Goal: Task Accomplishment & Management: Use online tool/utility

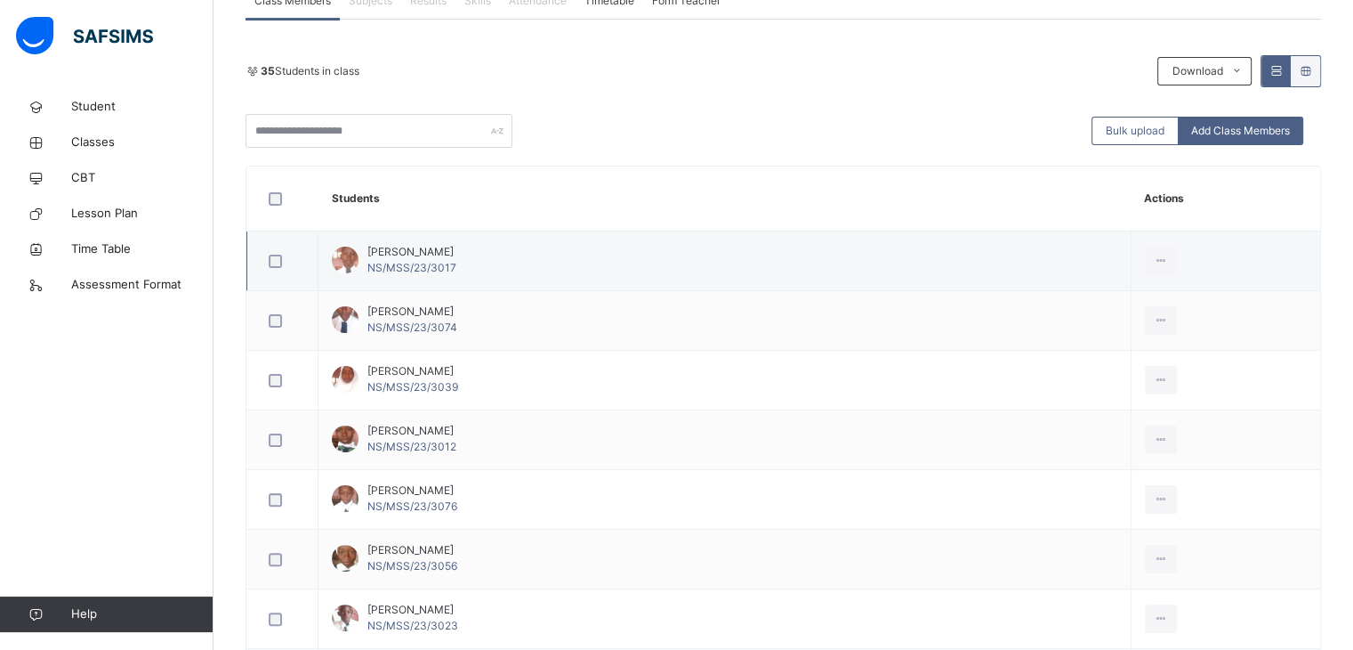
scroll to position [374, 0]
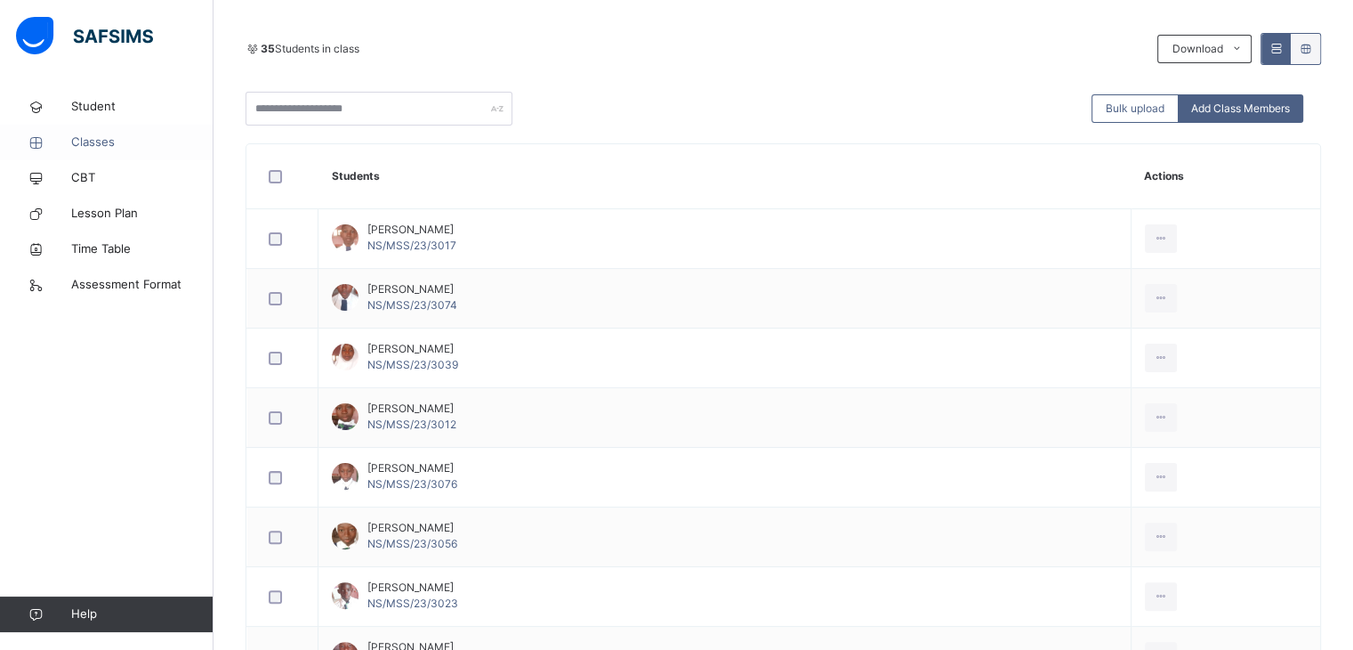
click at [96, 140] on span "Classes" at bounding box center [142, 142] width 142 height 18
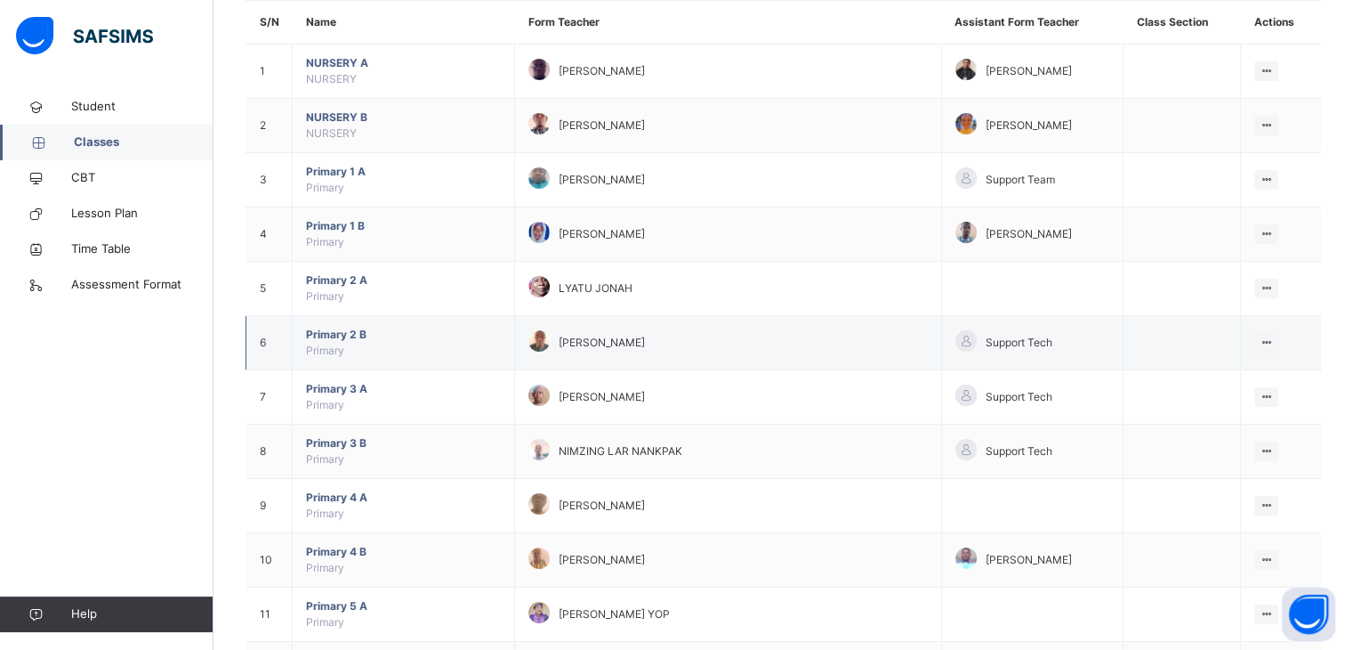
scroll to position [180, 0]
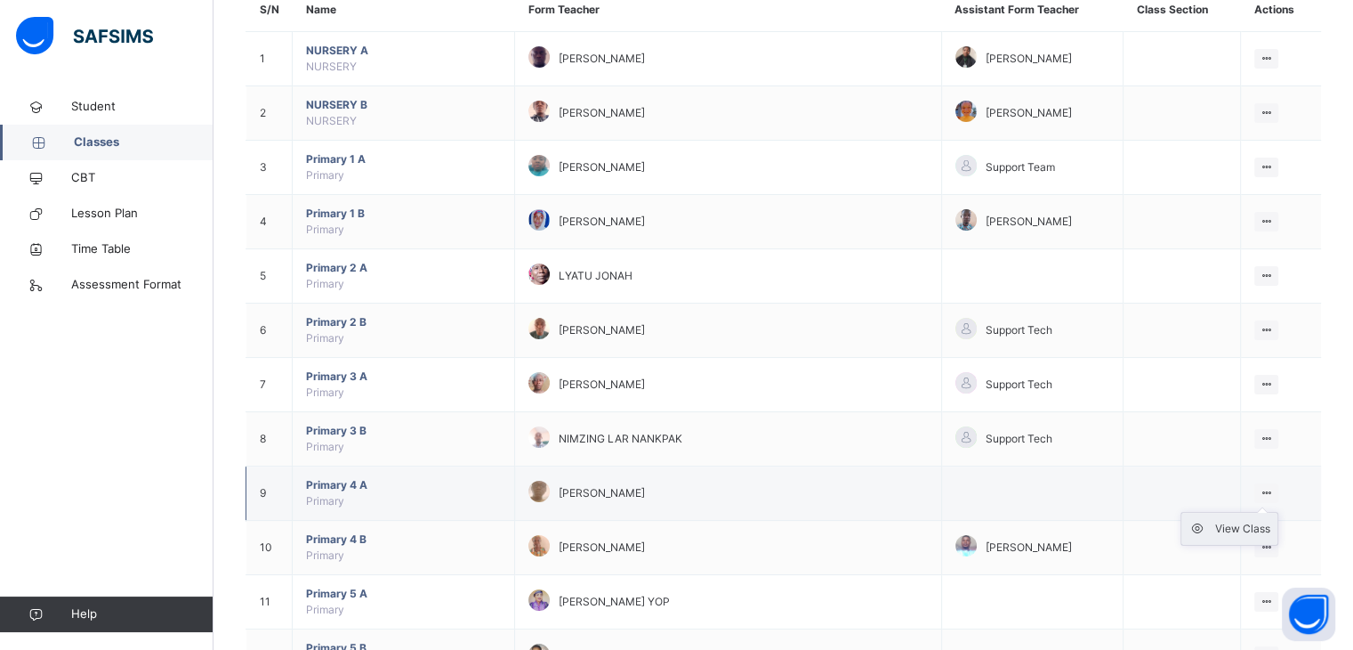
click at [1264, 521] on div "View Class" at bounding box center [1243, 529] width 55 height 18
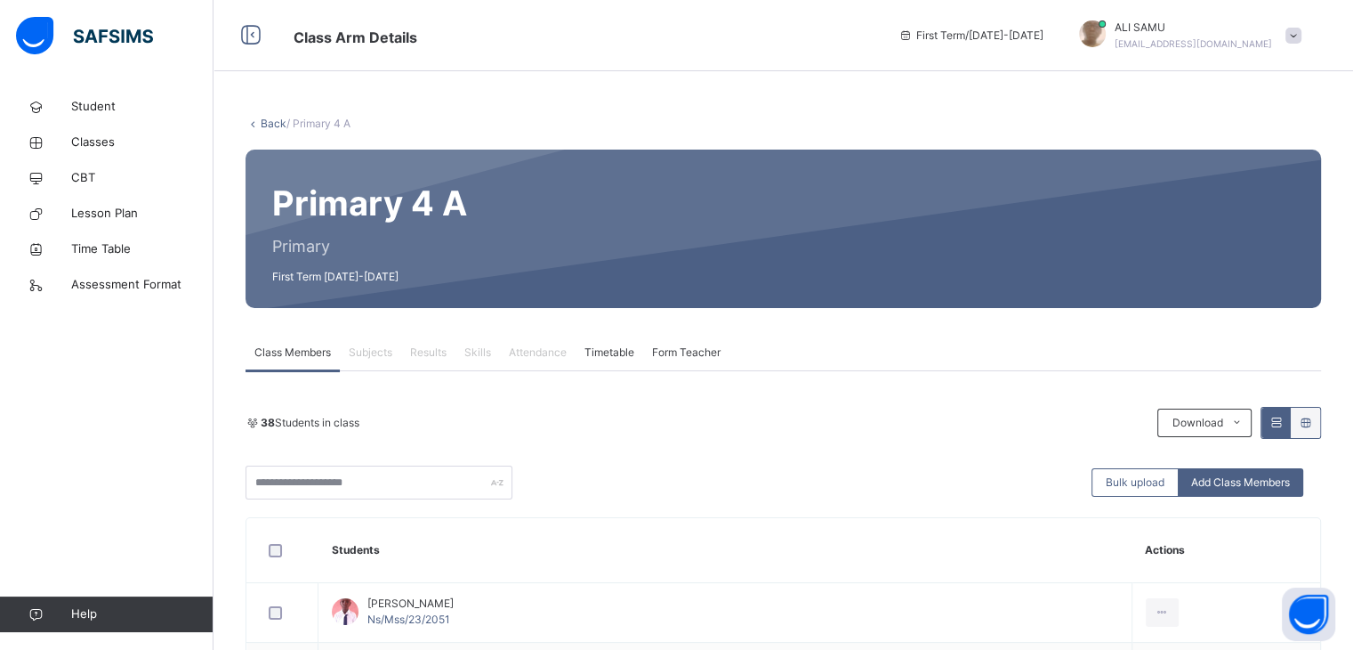
click at [680, 351] on span "Form Teacher" at bounding box center [686, 352] width 69 height 16
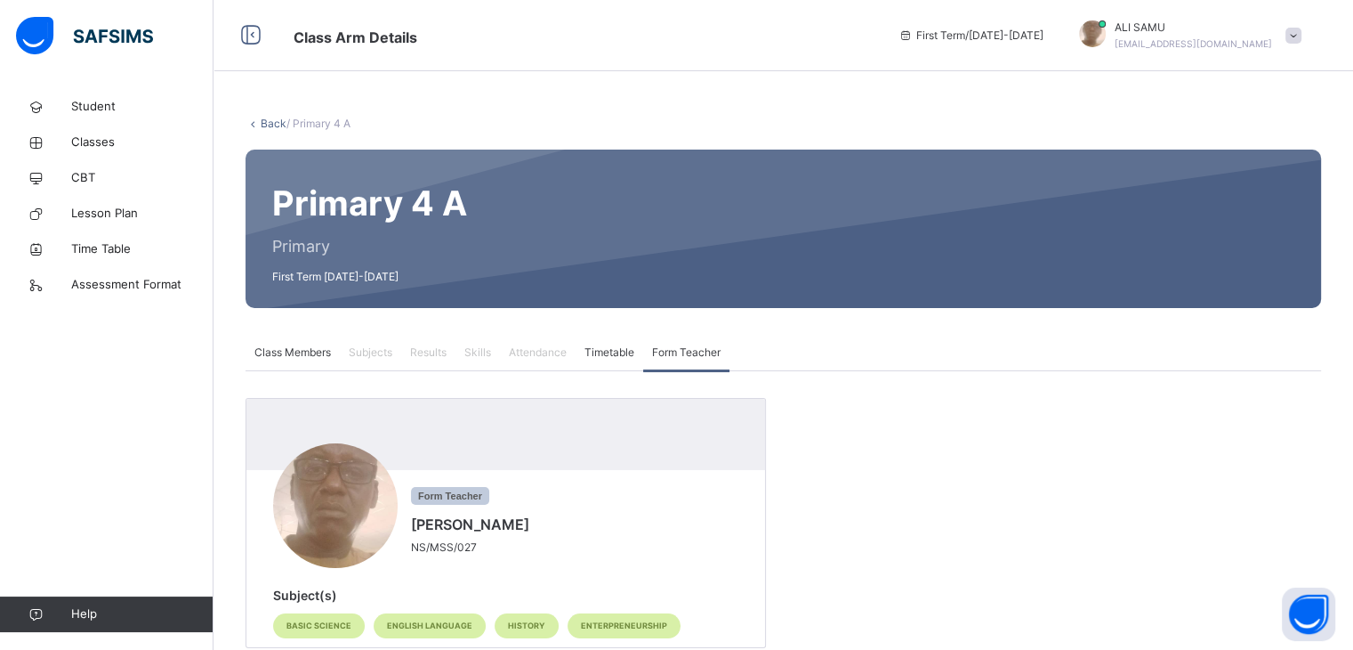
click at [528, 350] on span "Attendance" at bounding box center [538, 352] width 58 height 16
click at [527, 350] on span "Attendance" at bounding box center [538, 352] width 58 height 16
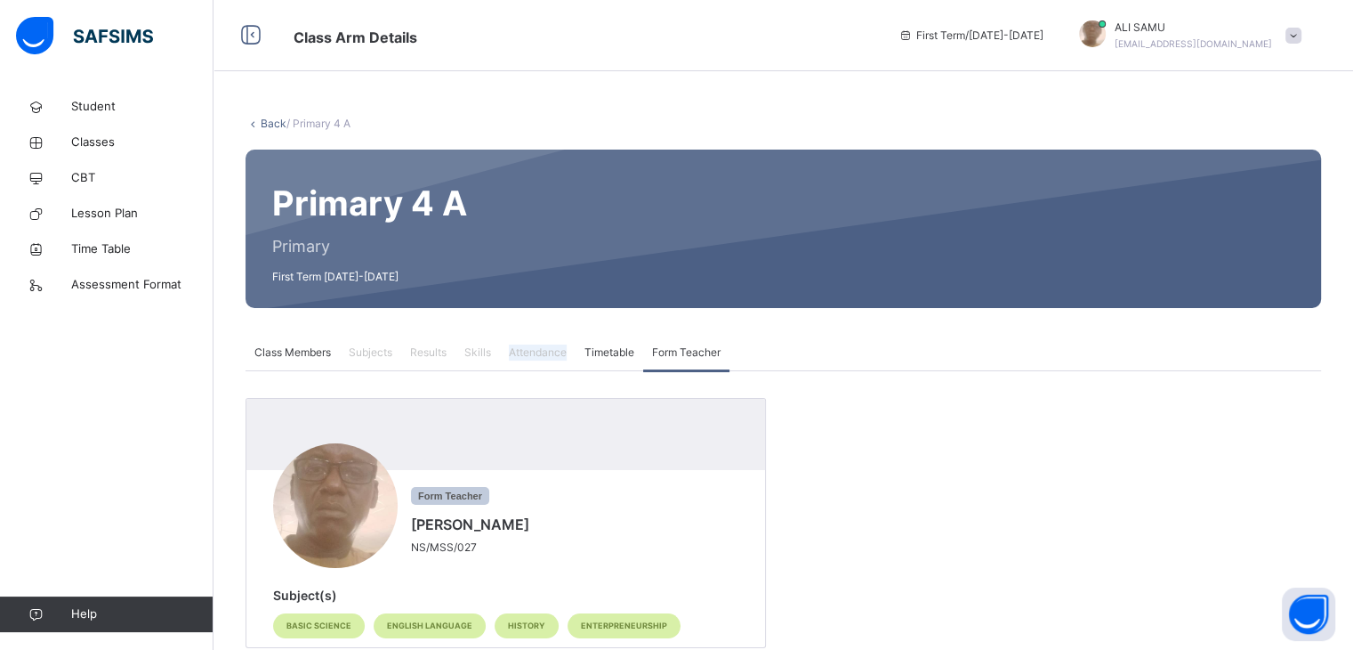
click at [527, 350] on span "Attendance" at bounding box center [538, 352] width 58 height 16
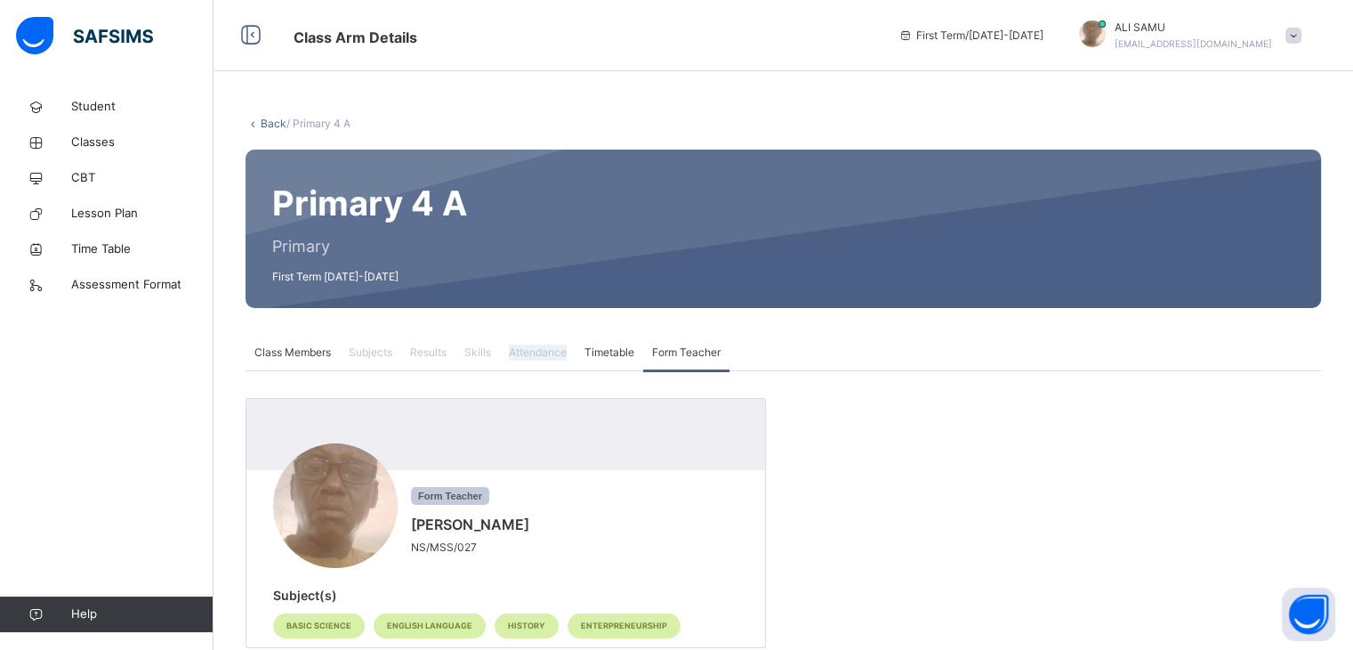
click at [527, 350] on span "Attendance" at bounding box center [538, 352] width 58 height 16
click at [106, 137] on span "Classes" at bounding box center [142, 142] width 142 height 18
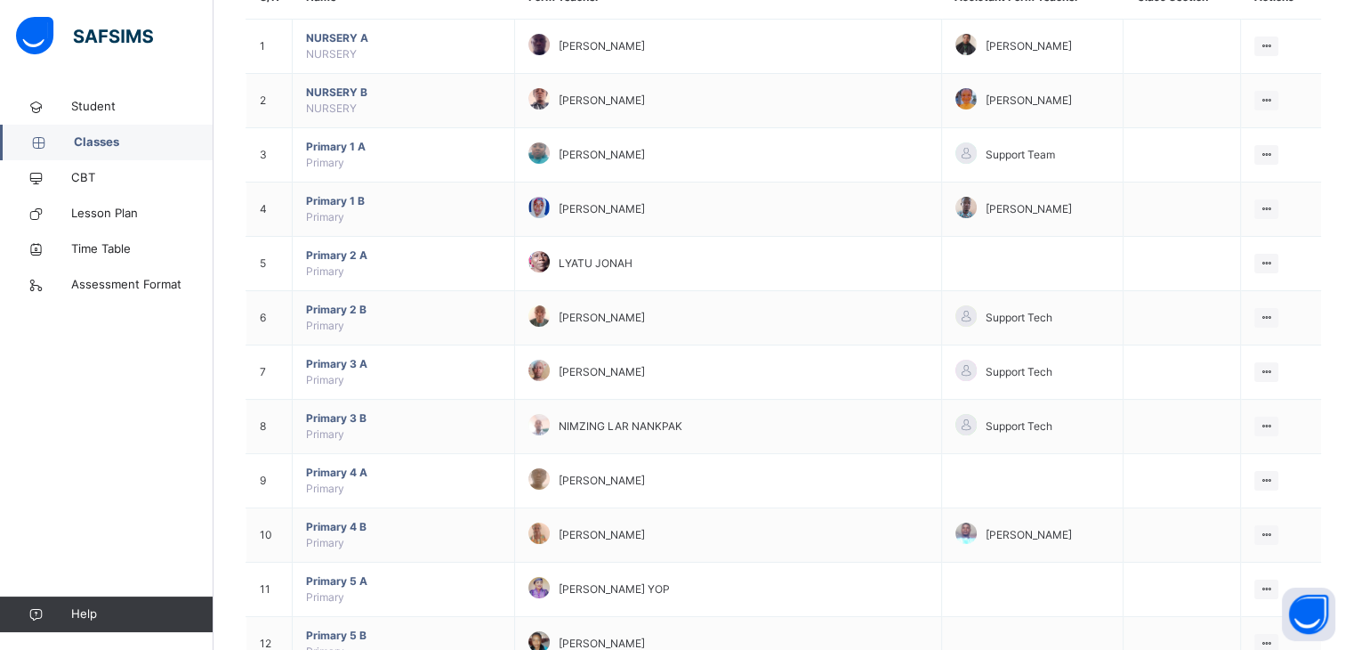
scroll to position [194, 0]
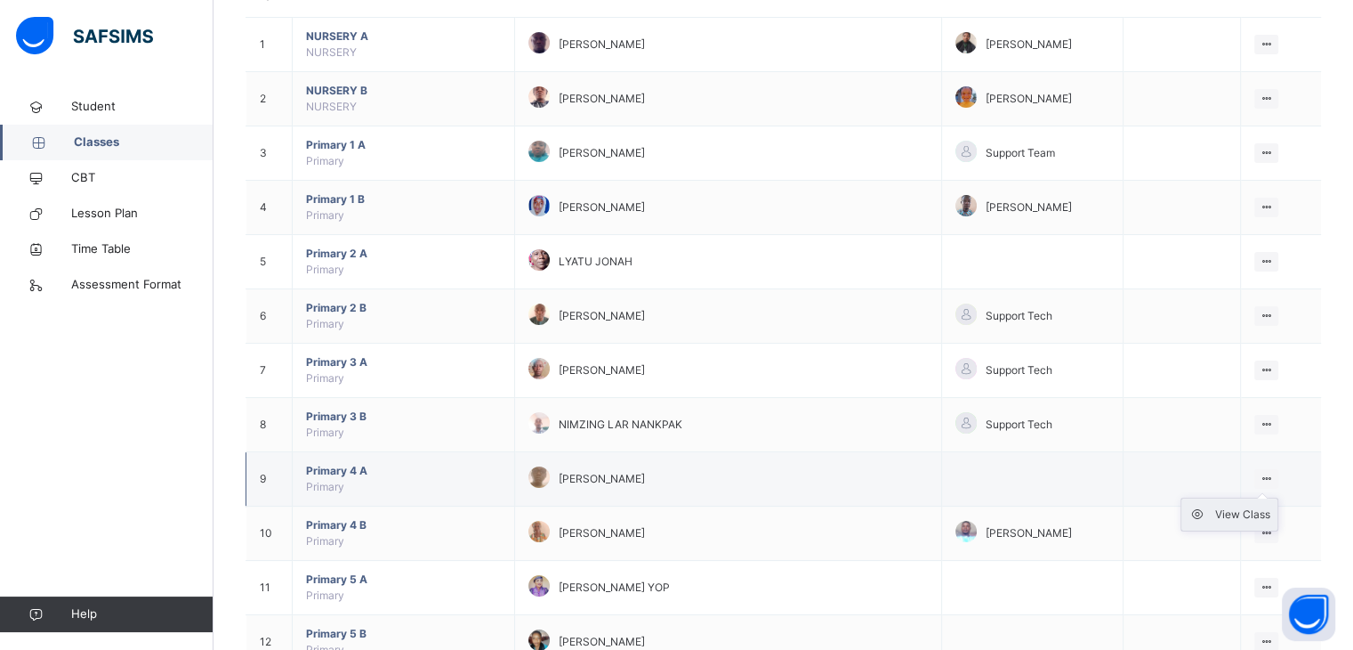
click at [1248, 510] on div "View Class" at bounding box center [1243, 514] width 55 height 18
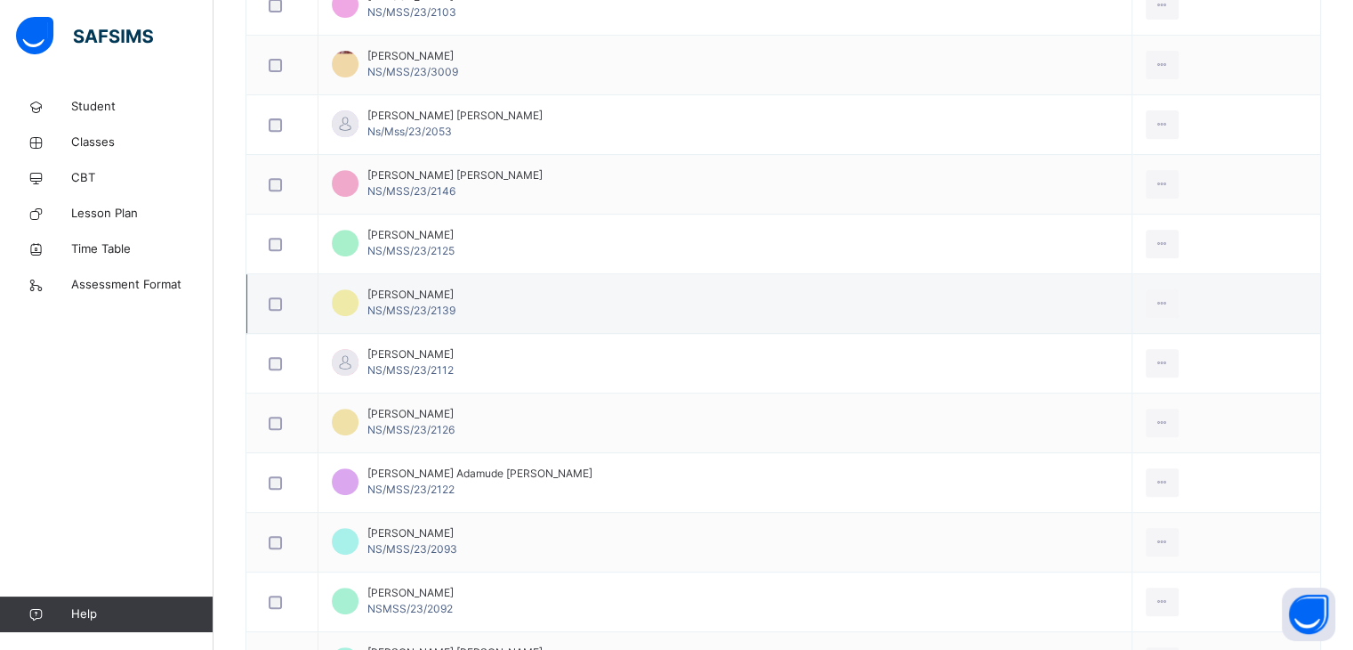
scroll to position [728, 0]
click at [998, 325] on td "[PERSON_NAME] NS/MSS/23/2139" at bounding box center [726, 302] width 814 height 60
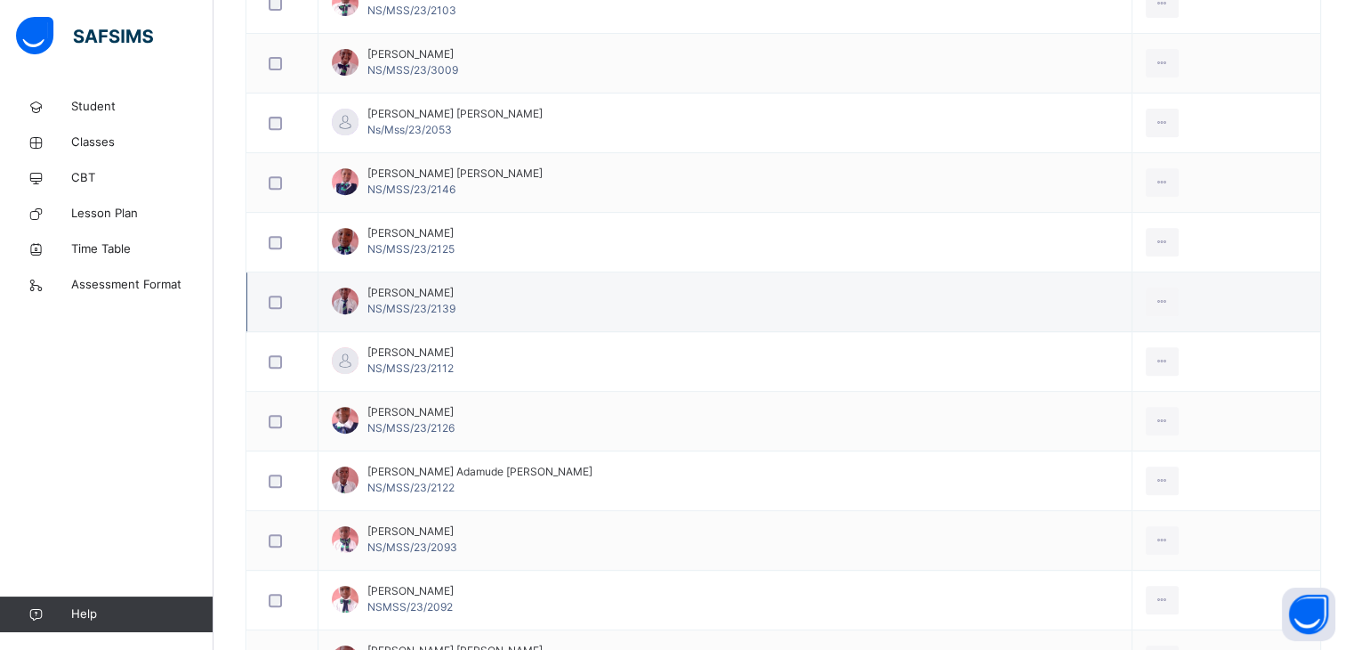
click at [998, 325] on td "[PERSON_NAME] NS/MSS/23/2139" at bounding box center [726, 302] width 814 height 60
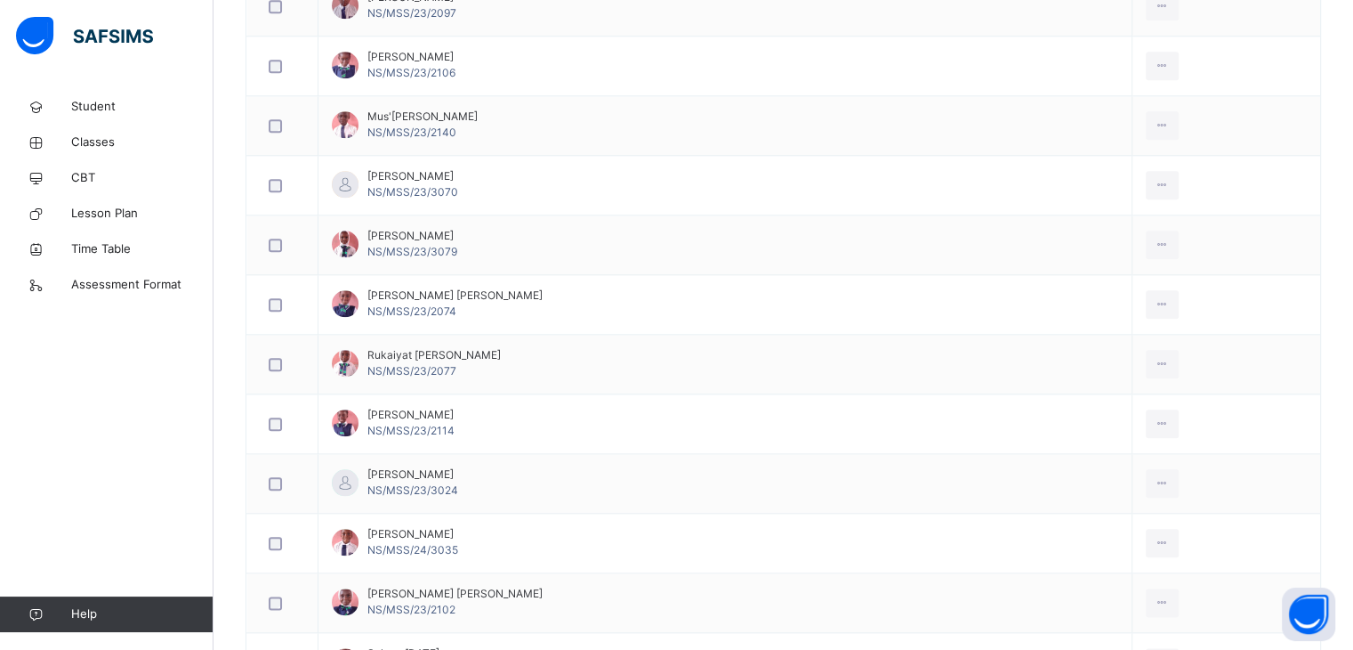
scroll to position [1978, 0]
click at [30, 25] on img at bounding box center [84, 35] width 137 height 37
click at [30, 26] on img at bounding box center [84, 35] width 137 height 37
click at [30, 25] on img at bounding box center [84, 35] width 137 height 37
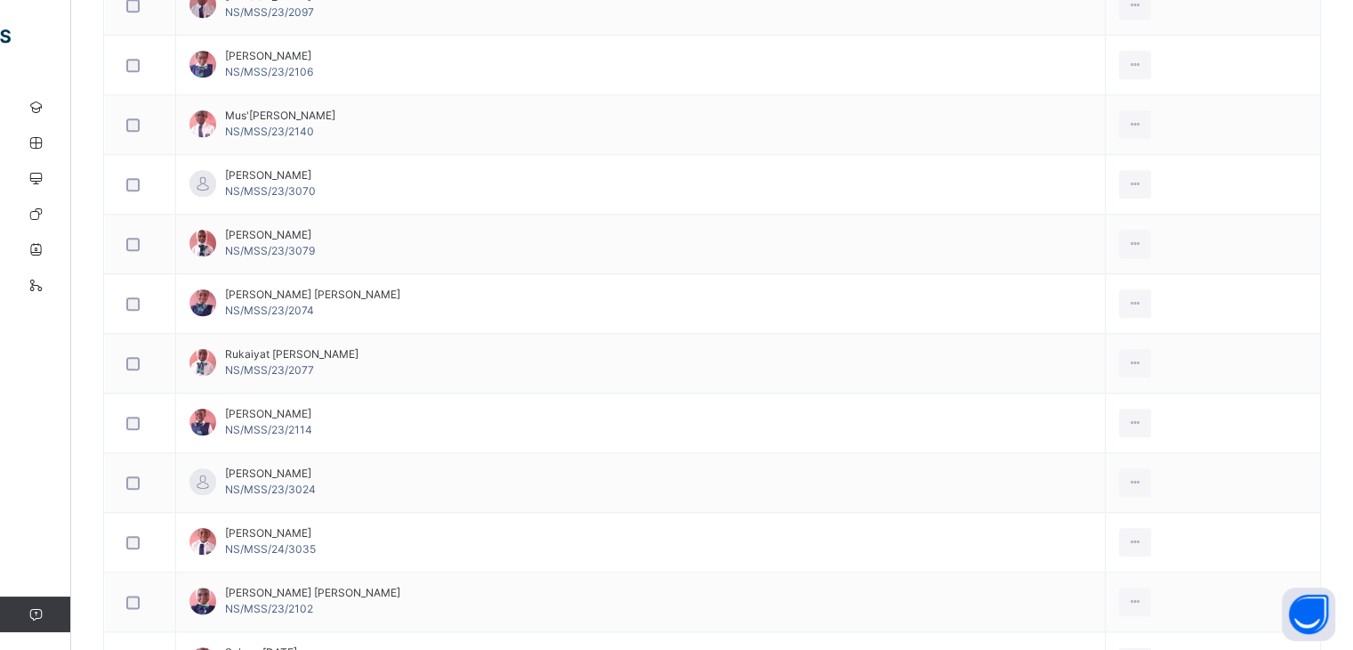
click at [16, 559] on div "Student Classes CBT Lesson Plan Time Table Assessment Format Help" at bounding box center [107, 360] width 214 height 578
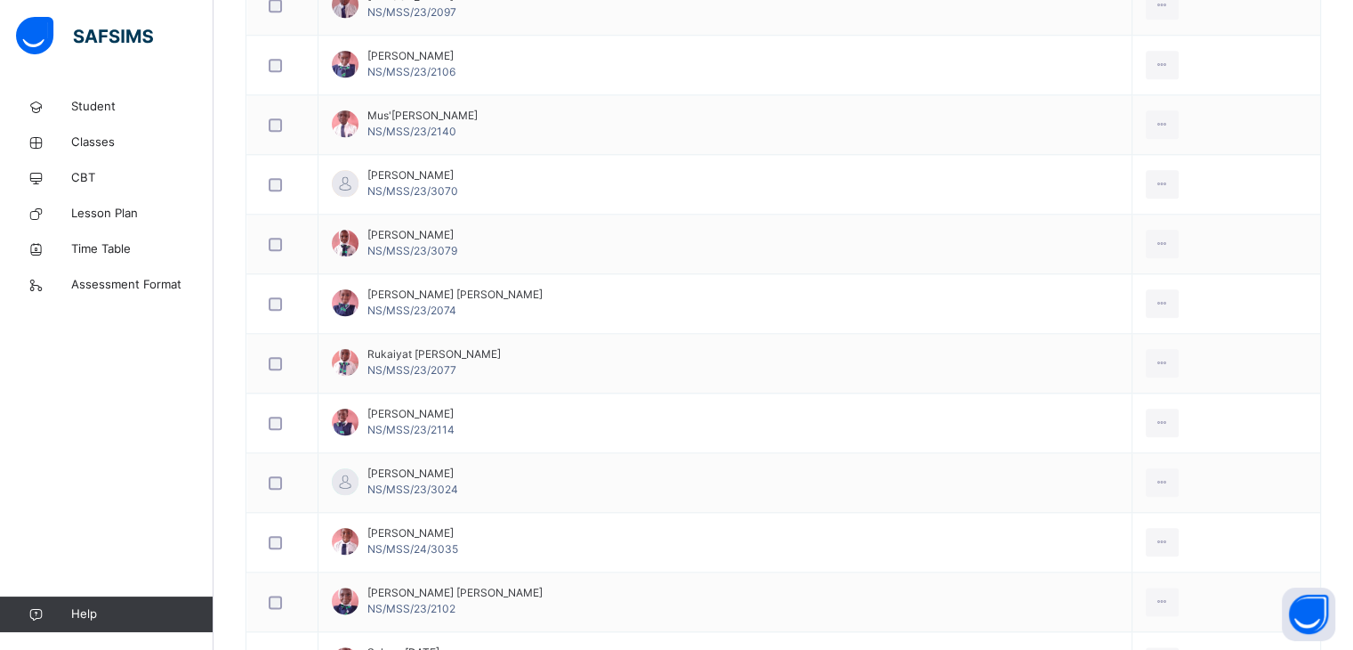
click at [0, 16] on div at bounding box center [106, 35] width 214 height 71
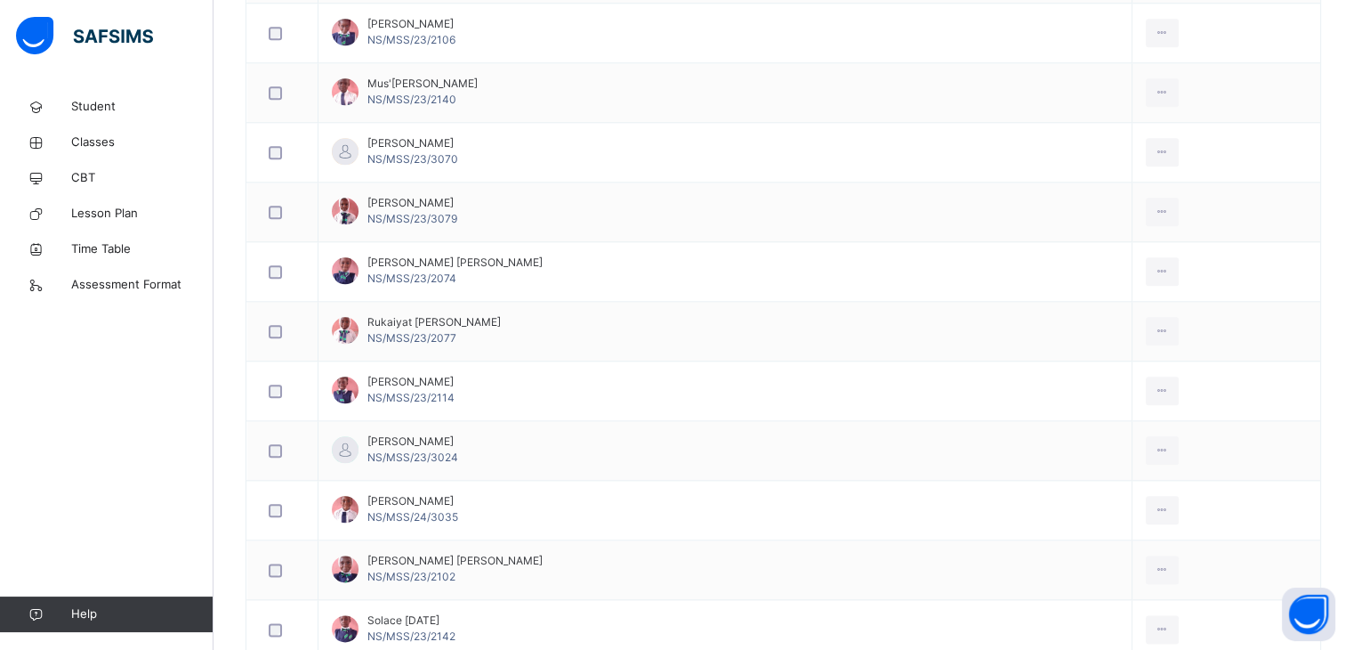
click at [28, 20] on img at bounding box center [84, 35] width 137 height 37
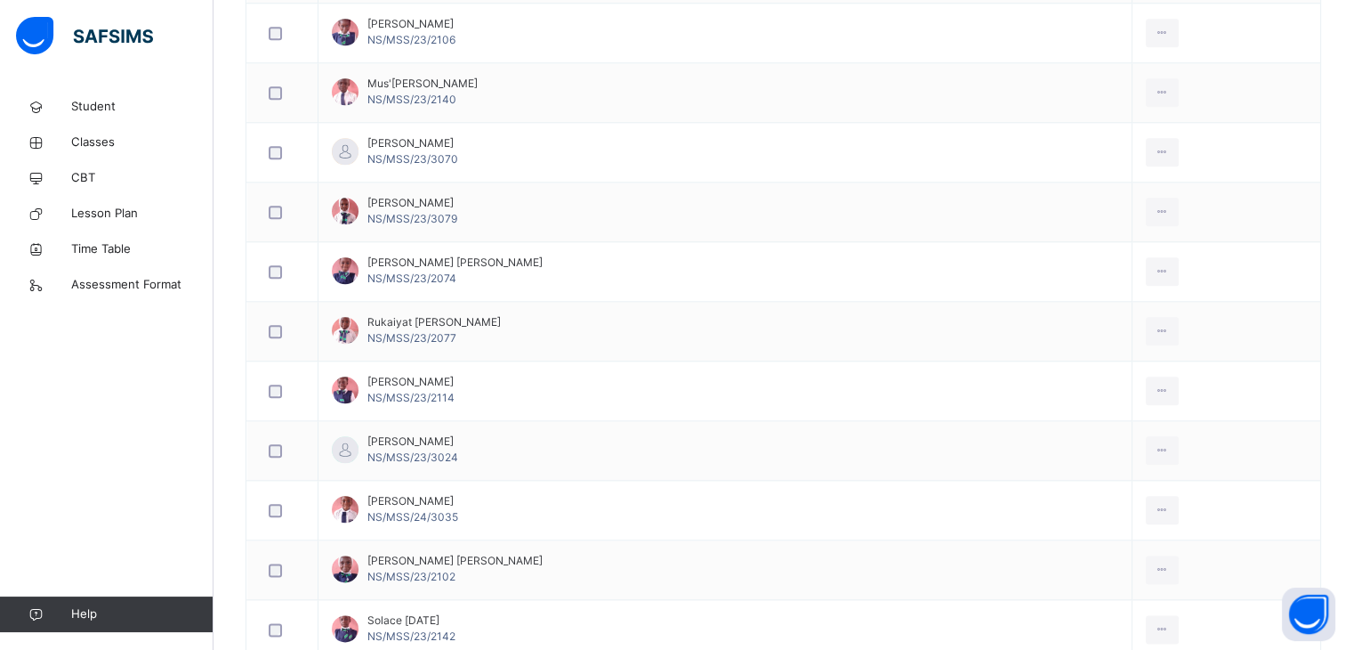
click at [28, 20] on img at bounding box center [84, 35] width 137 height 37
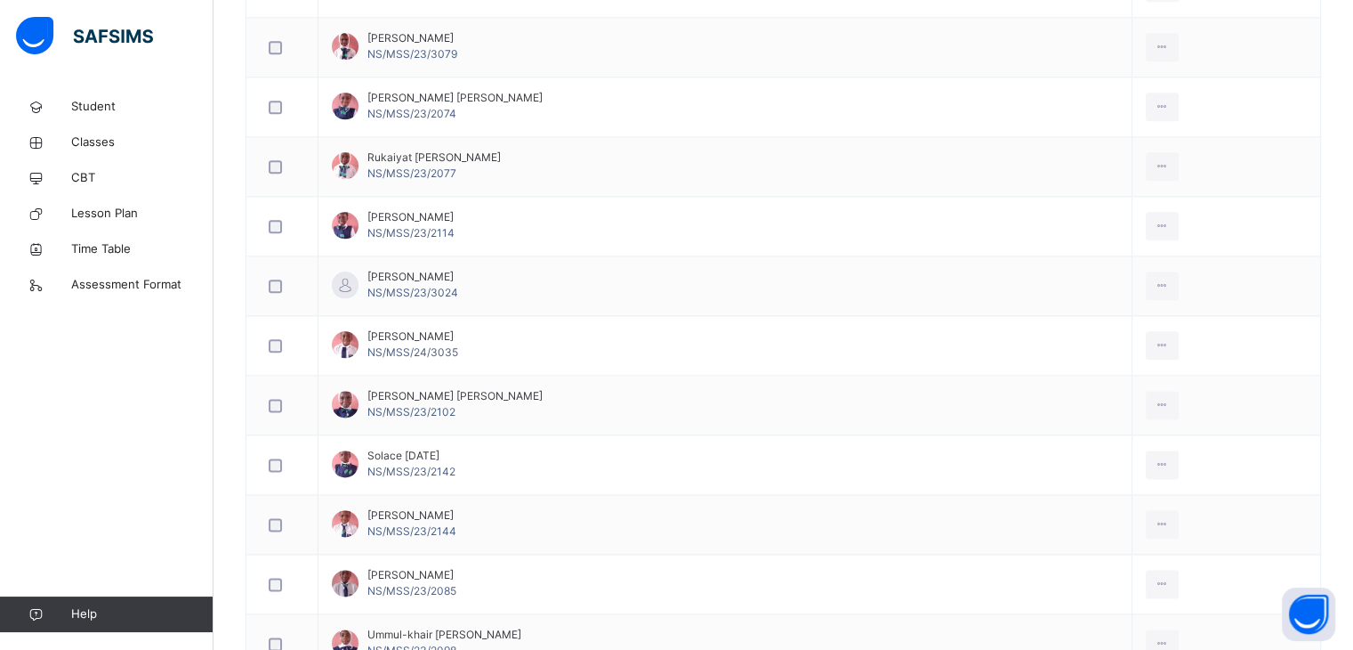
scroll to position [2177, 0]
click at [499, 268] on td "[PERSON_NAME] NS/MSS/23/3024" at bounding box center [726, 284] width 814 height 60
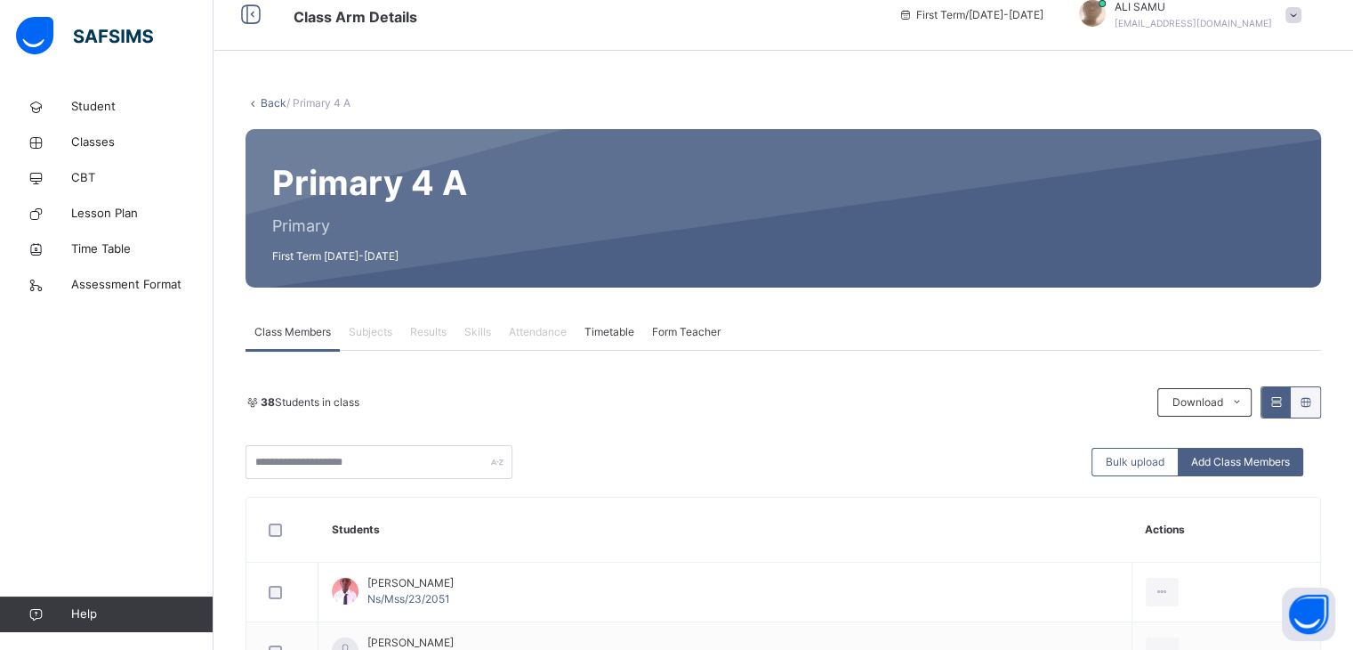
scroll to position [0, 0]
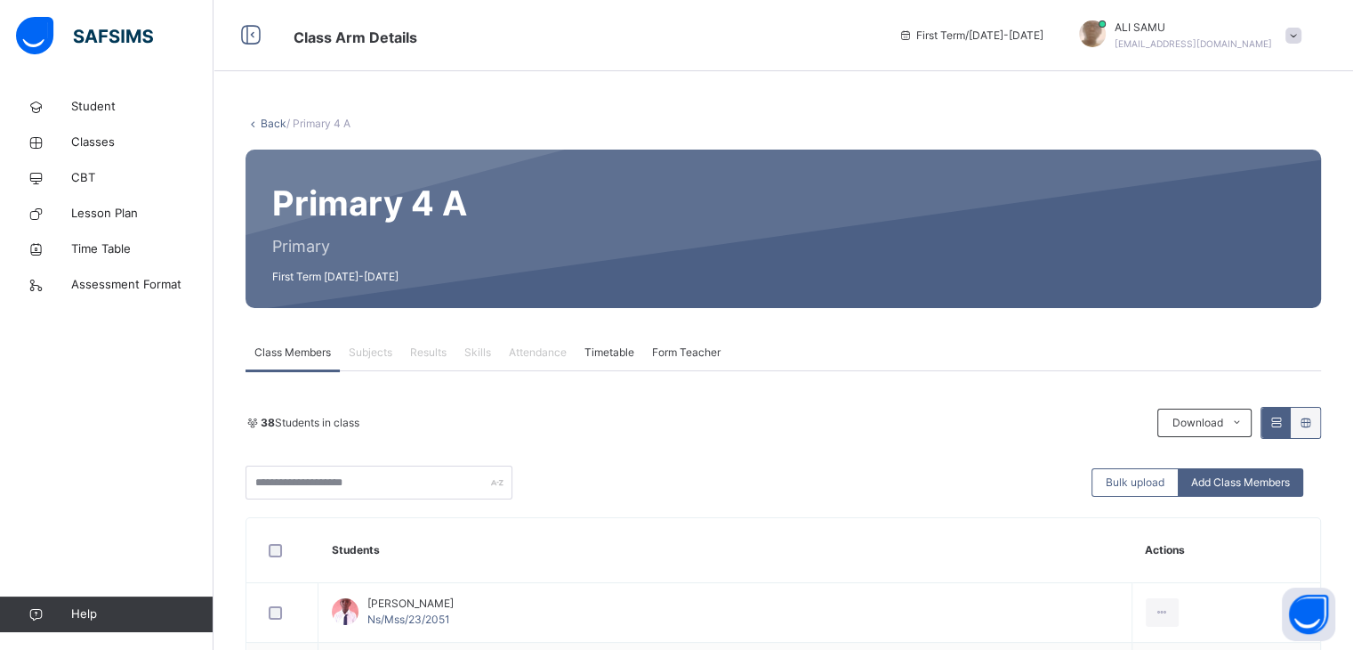
click at [533, 352] on span "Attendance" at bounding box center [538, 352] width 58 height 16
